Goal: Obtain resource: Download file/media

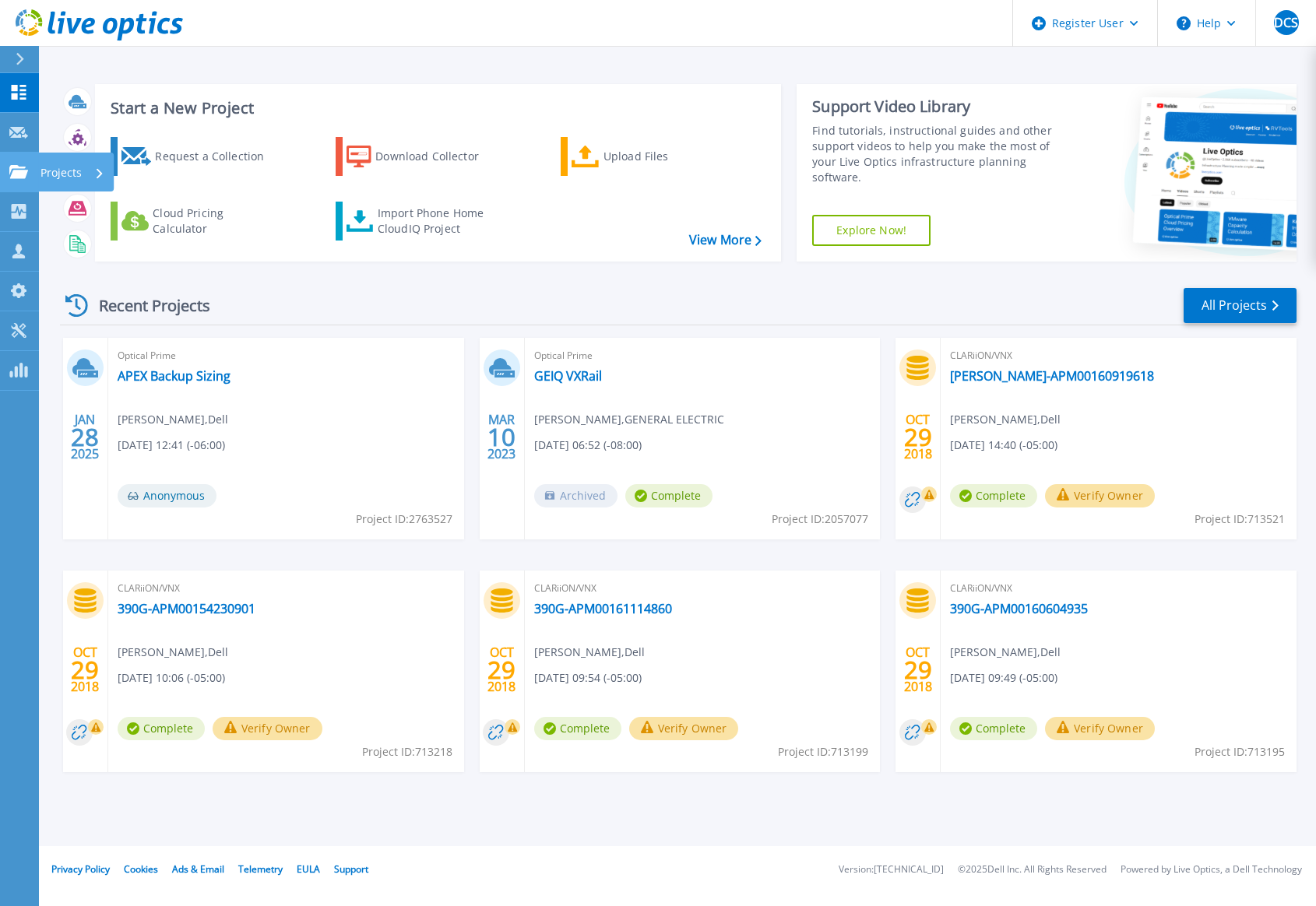
click at [14, 161] on link "Projects Projects" at bounding box center [19, 171] width 39 height 39
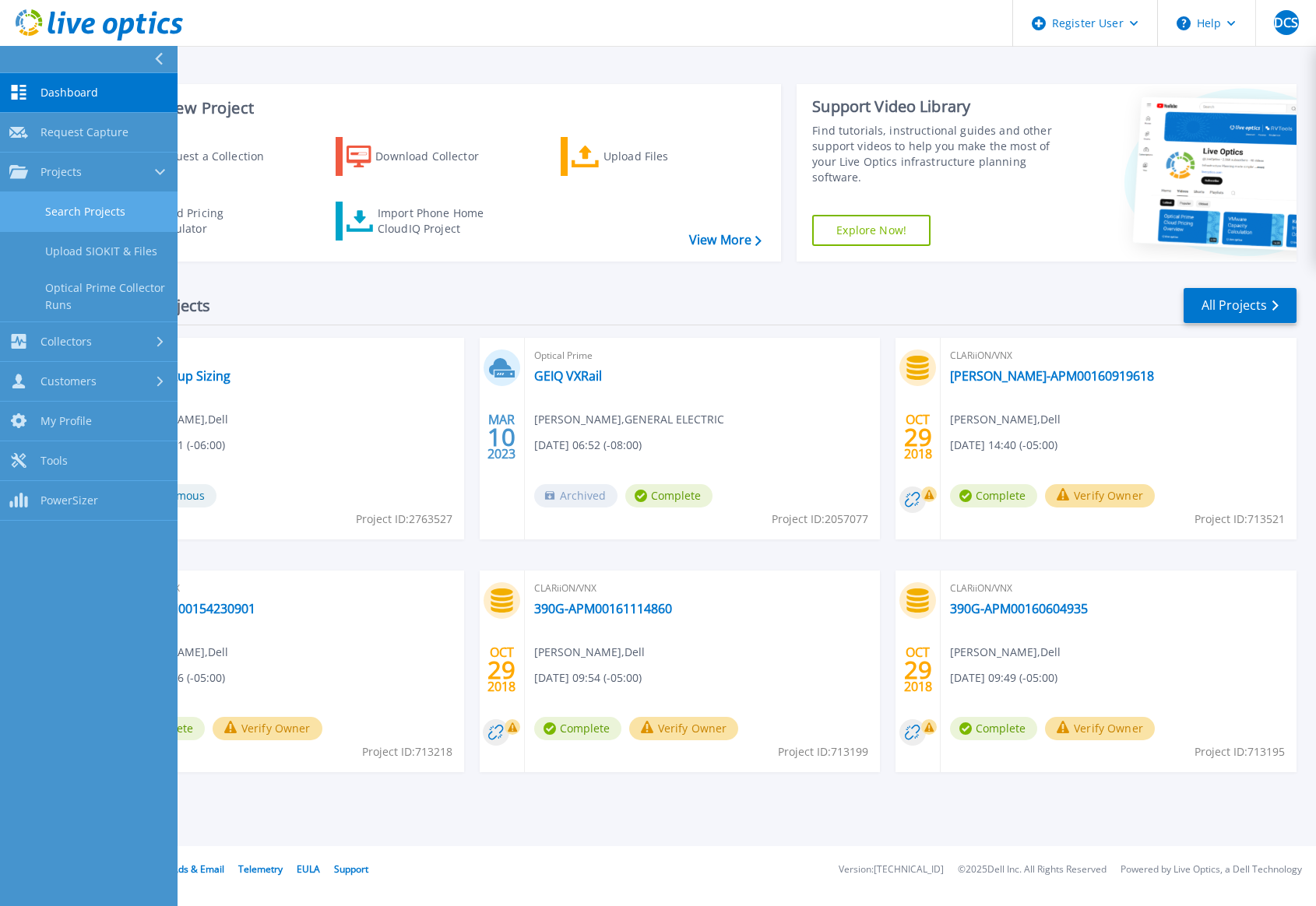
click at [48, 217] on link "Search Projects" at bounding box center [88, 211] width 177 height 39
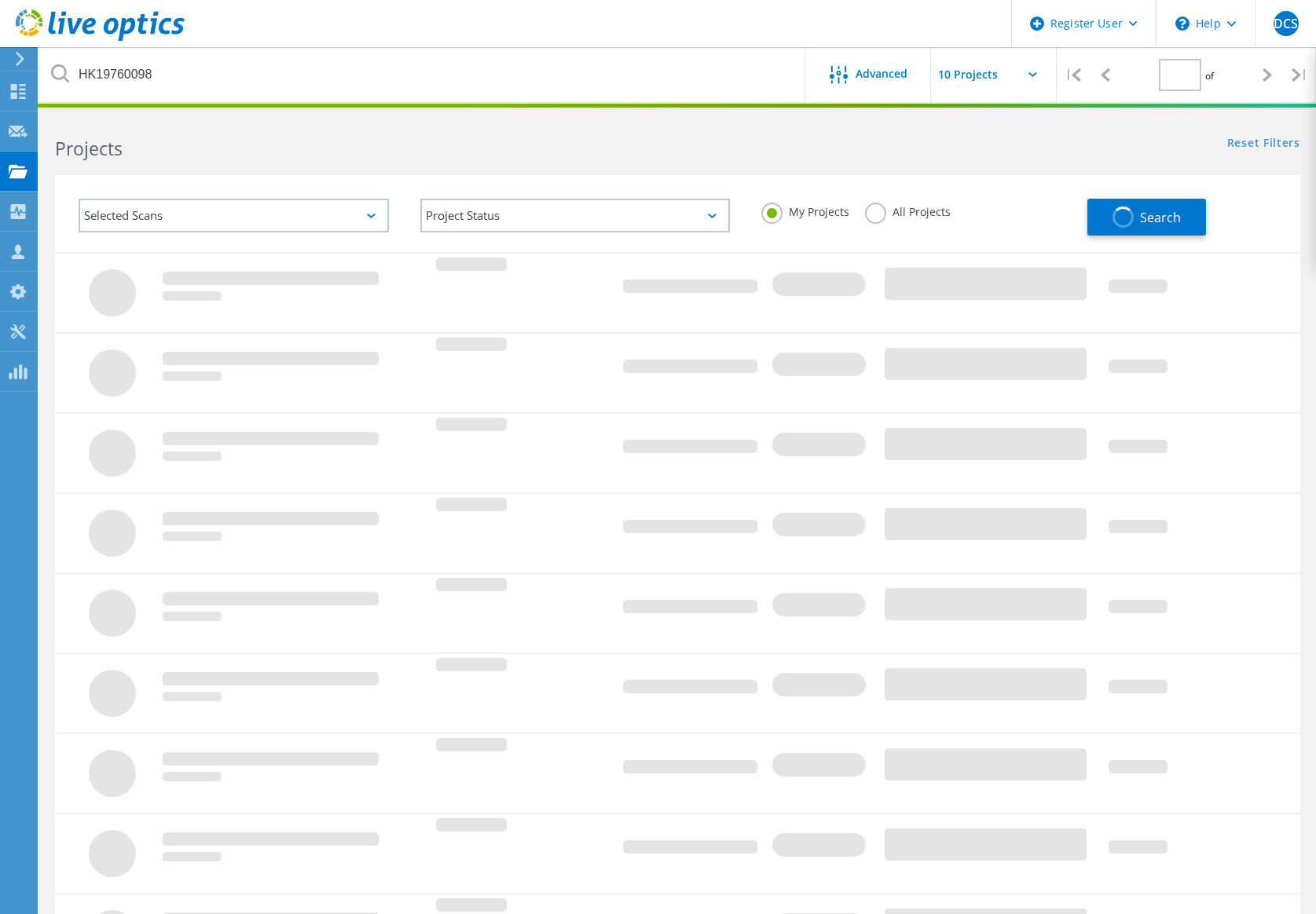
type input "1"
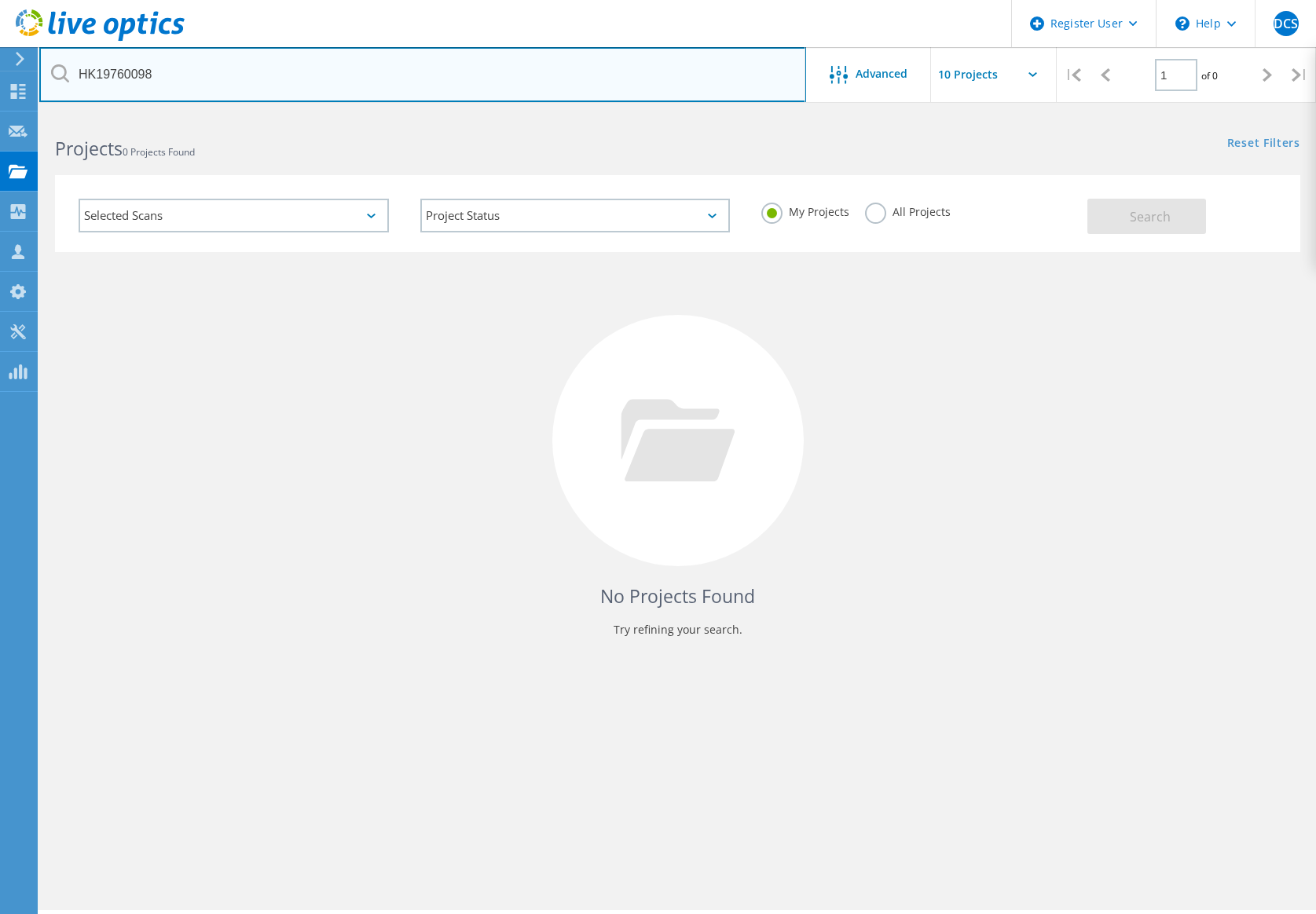
click at [321, 91] on input "HK19760098" at bounding box center [423, 74] width 767 height 55
paste input "6"
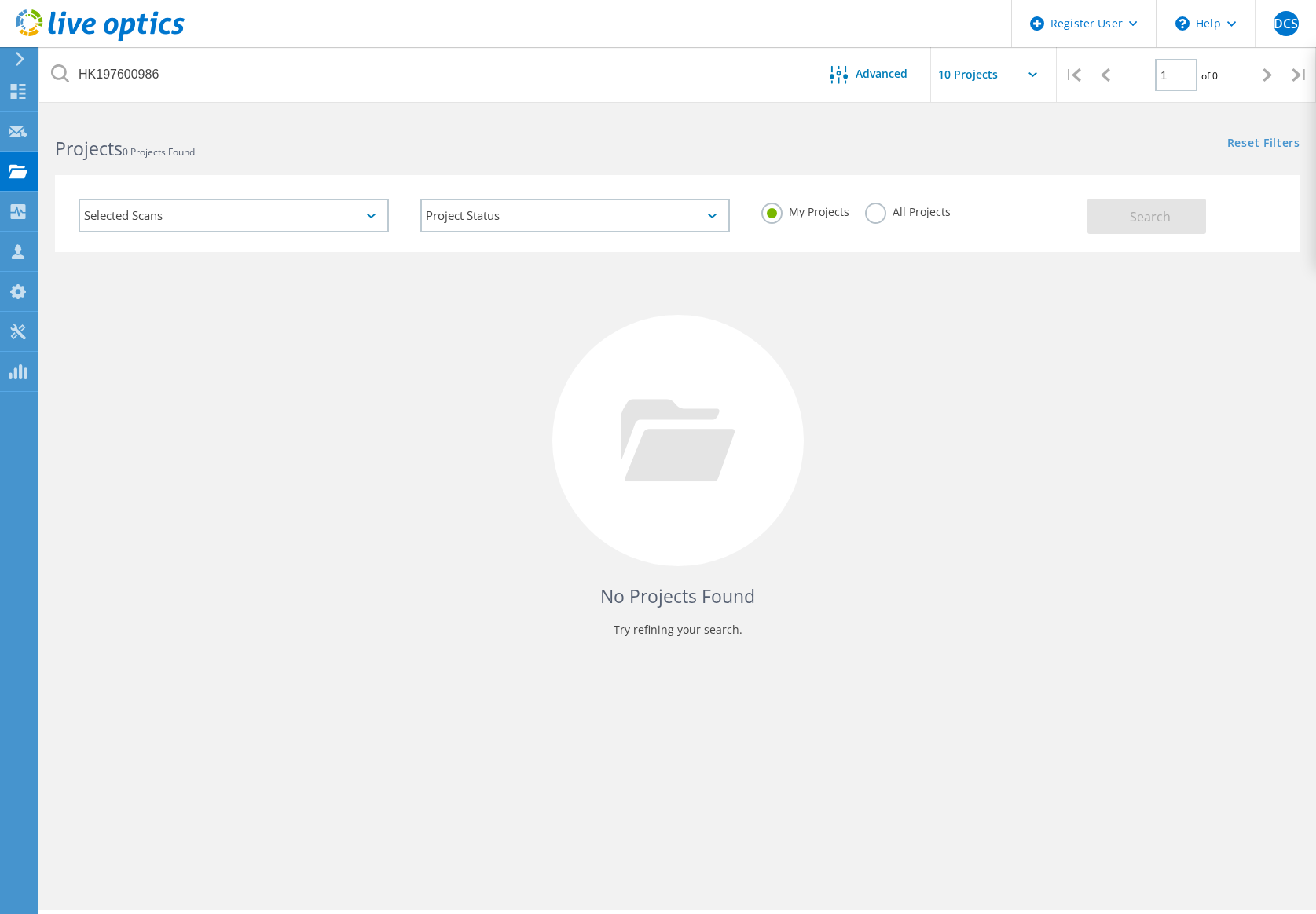
click at [871, 214] on label "All Projects" at bounding box center [908, 209] width 86 height 14
click at [0, 0] on input "All Projects" at bounding box center [0, 0] width 0 height 0
click at [1118, 212] on button "Search" at bounding box center [1146, 216] width 119 height 36
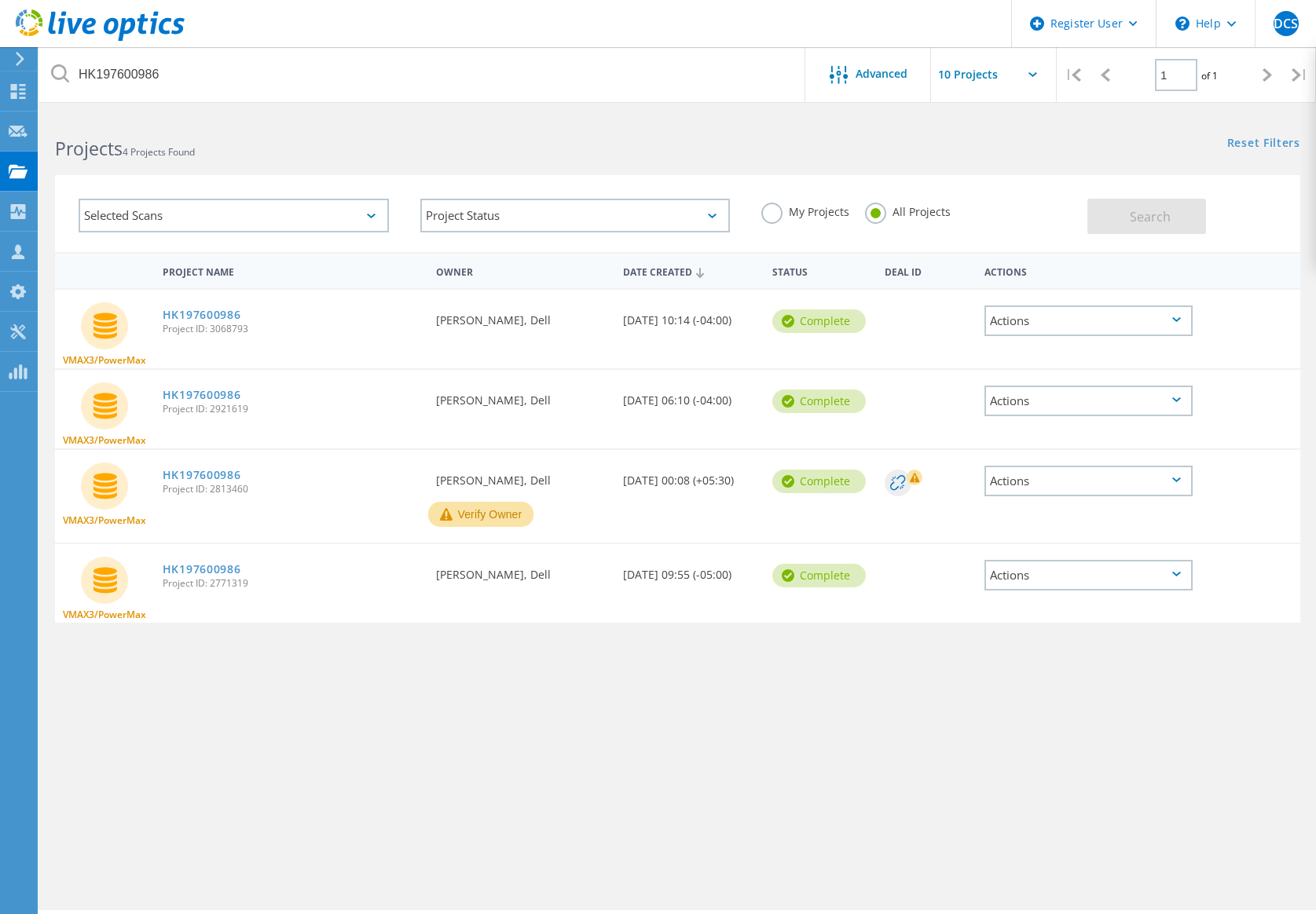
click at [1172, 318] on icon at bounding box center [1176, 319] width 9 height 5
click at [1114, 297] on div "Download PPT" at bounding box center [1088, 295] width 205 height 24
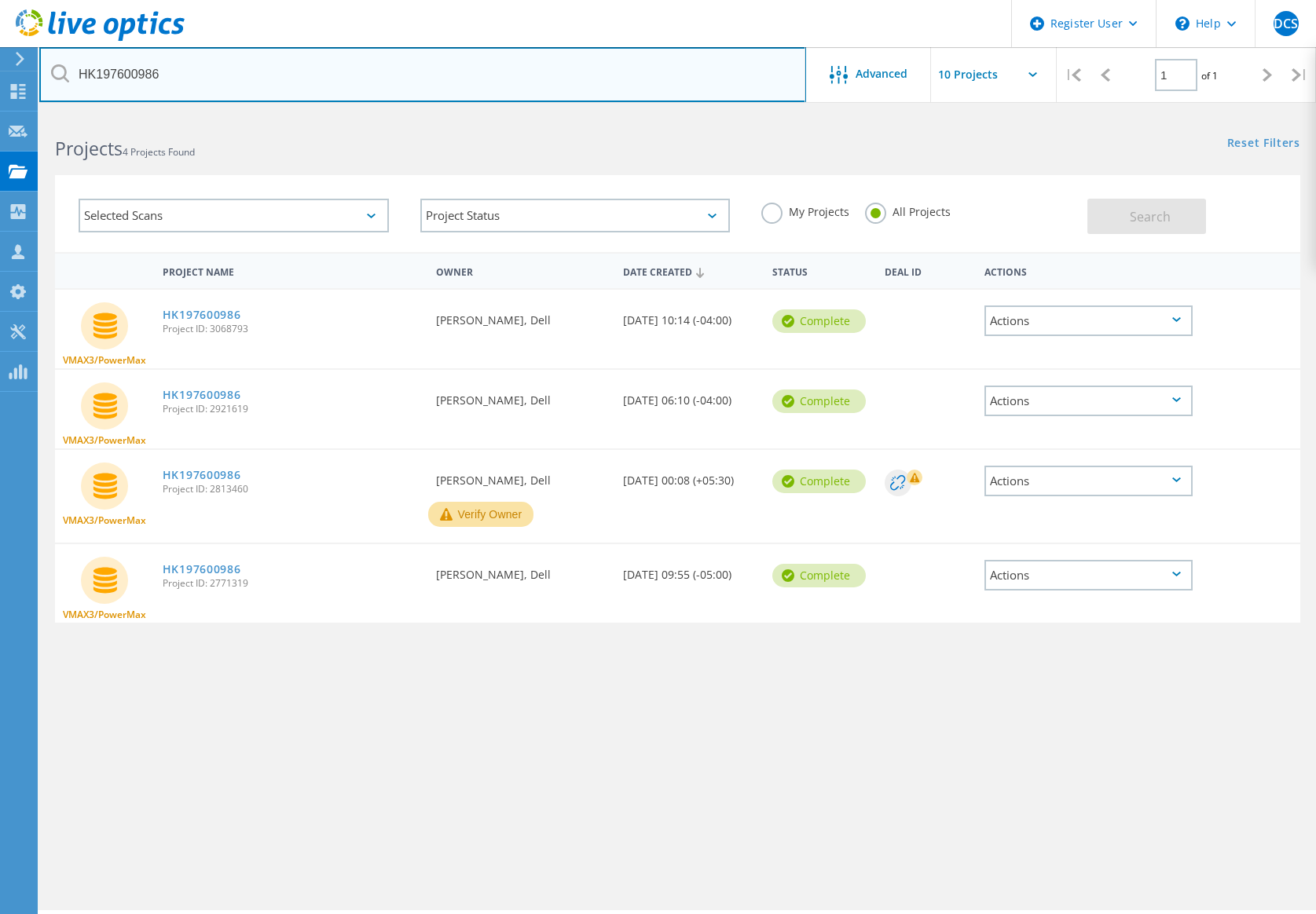
click at [244, 86] on input "HK197600986" at bounding box center [423, 74] width 767 height 55
paste input "1859"
type input "HK197601859"
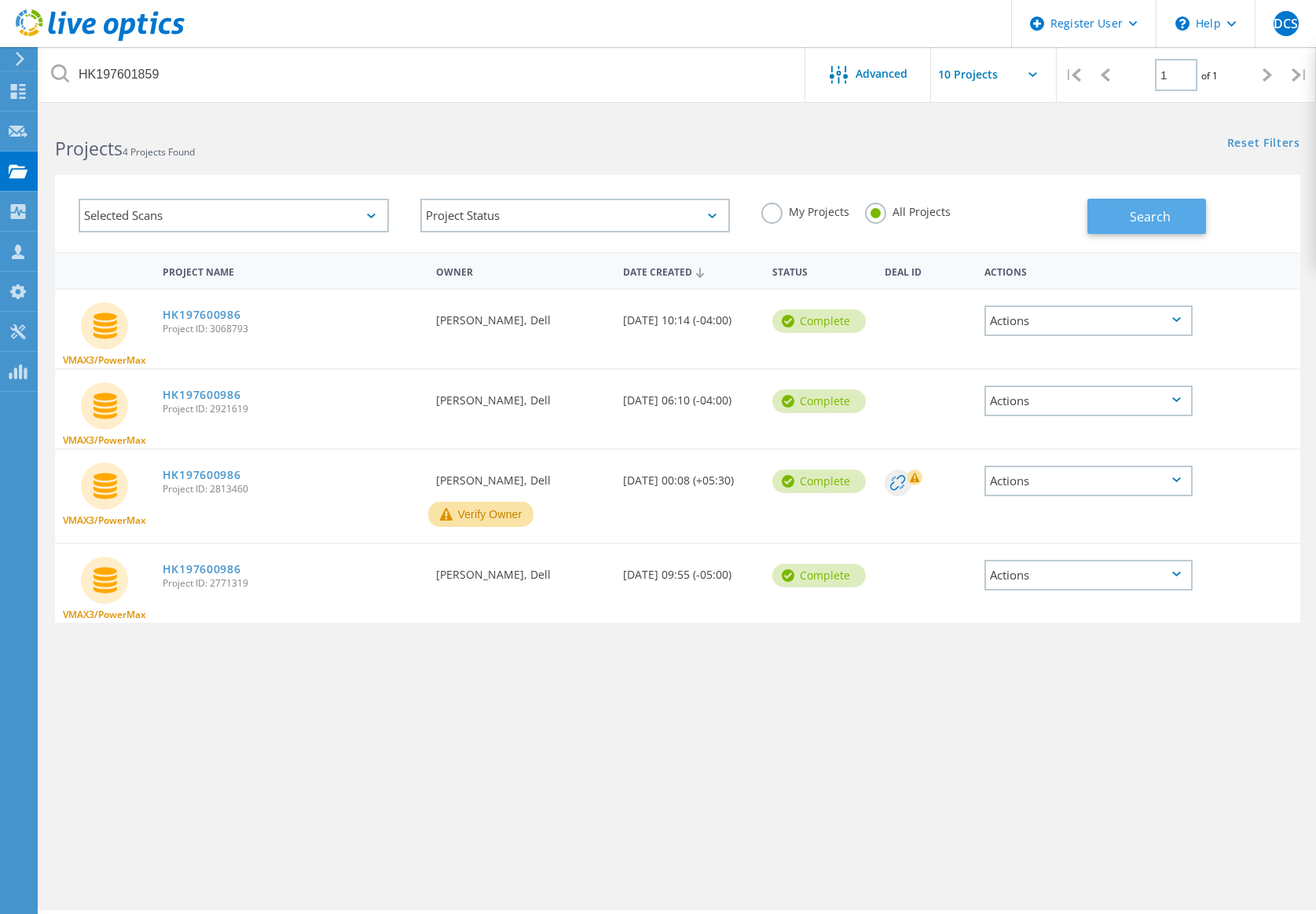
click at [1147, 212] on span "Search" at bounding box center [1150, 217] width 41 height 17
click at [1040, 320] on div "Actions" at bounding box center [1088, 320] width 209 height 31
click at [1053, 298] on div "Download PPT" at bounding box center [1088, 295] width 205 height 24
